Goal: Find specific page/section: Find specific page/section

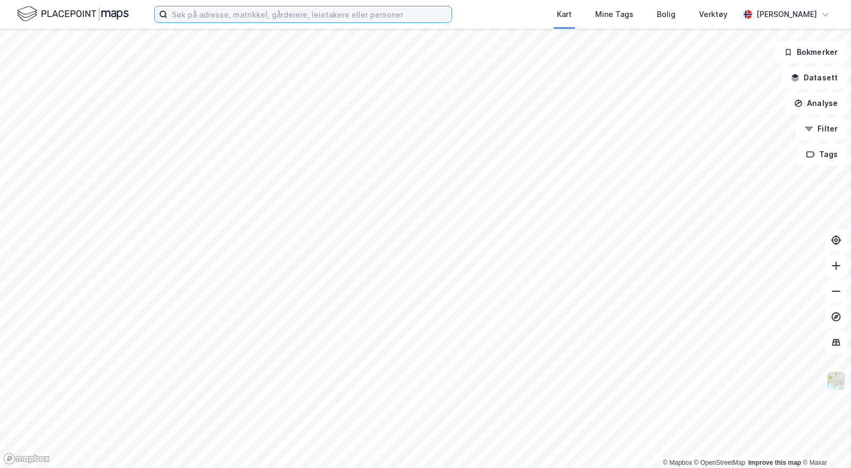
click at [275, 21] on input at bounding box center [310, 14] width 284 height 16
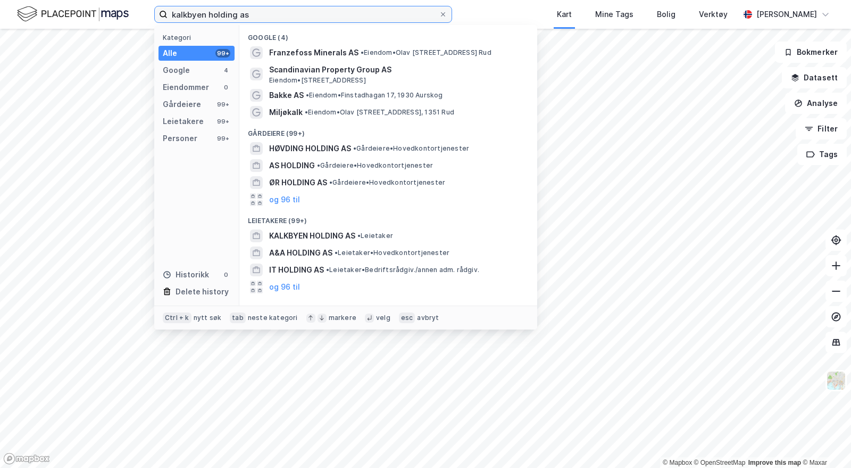
type input "kalkbyen holding as"
click at [318, 238] on span "KALKBYEN HOLDING AS" at bounding box center [312, 235] width 86 height 13
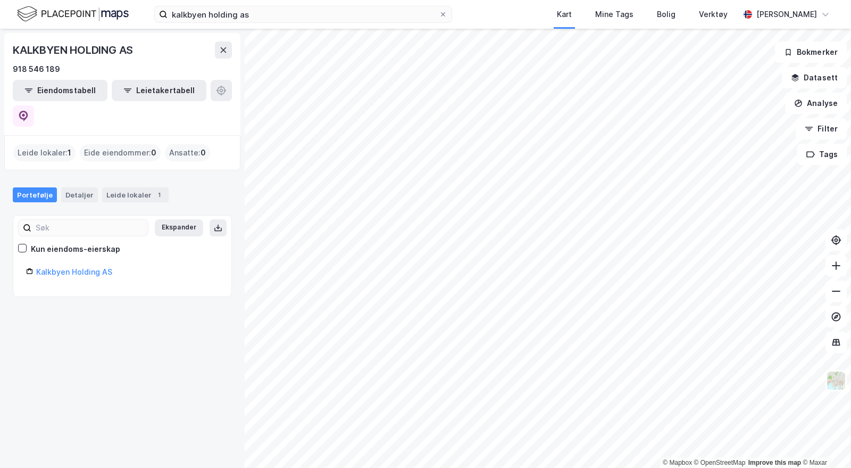
click at [86, 267] on link "Kalkbyen Holding AS" at bounding box center [74, 271] width 76 height 9
